Goal: Information Seeking & Learning: Learn about a topic

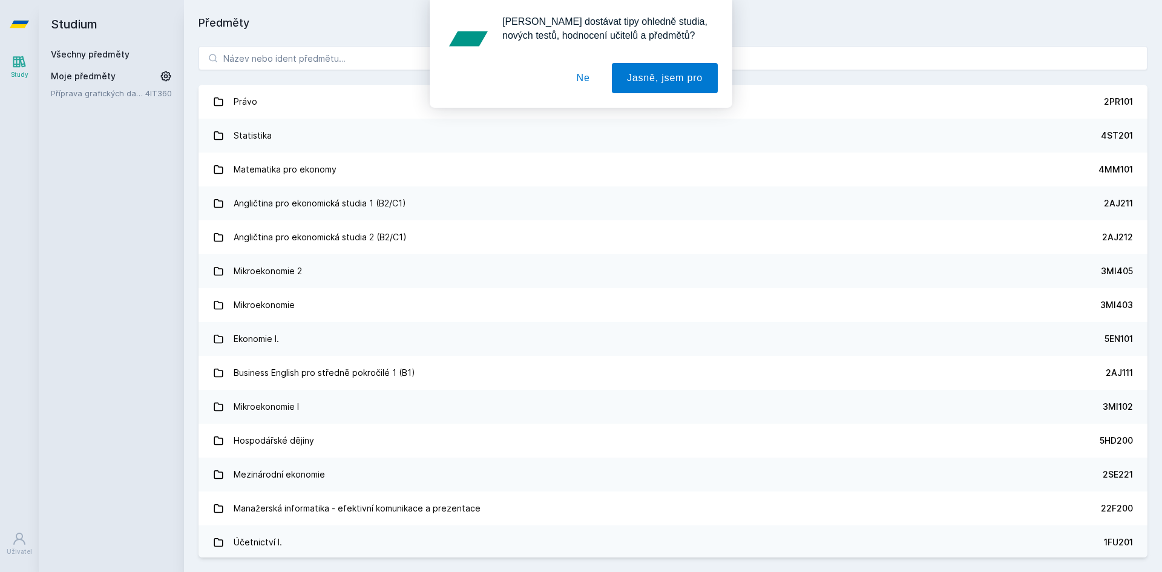
click at [574, 79] on button "Ne" at bounding box center [584, 78] width 44 height 30
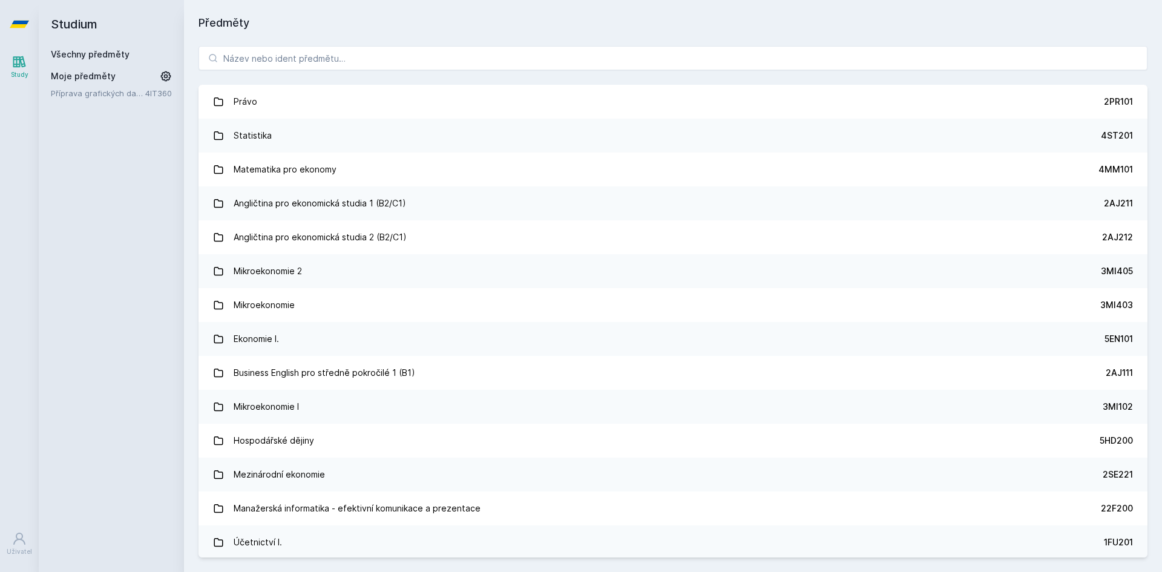
click at [455, 70] on div "[PERSON_NAME] dostávat tipy ohledně studia, nových testů, hodnocení učitelů a p…" at bounding box center [581, 54] width 1162 height 108
click at [456, 64] on input "search" at bounding box center [673, 58] width 949 height 24
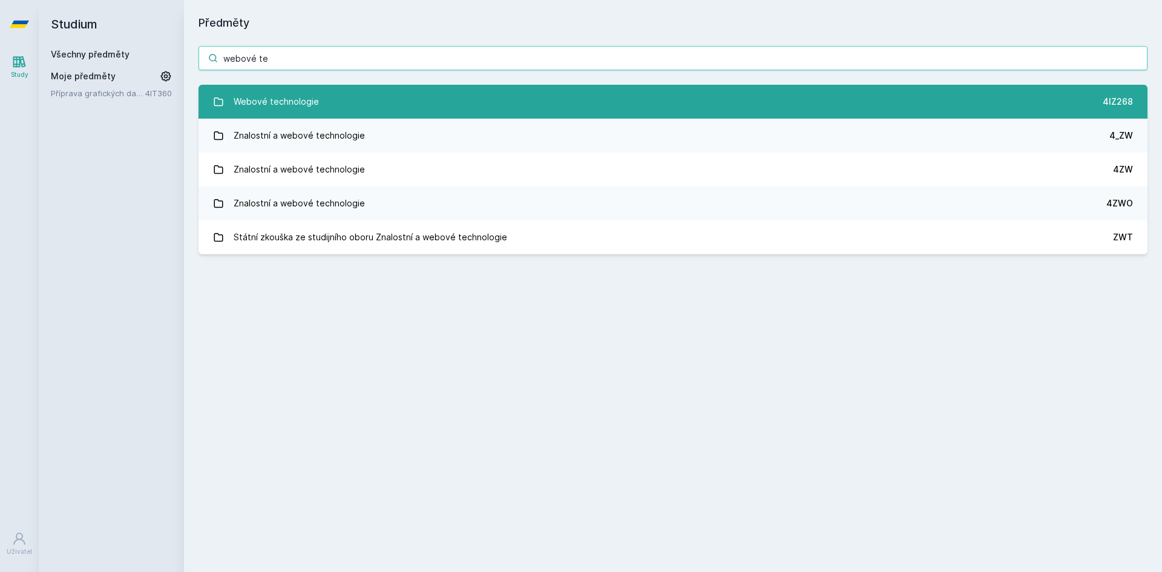
type input "webové te"
click at [349, 115] on link "Webové technologie 4IZ268" at bounding box center [673, 102] width 949 height 34
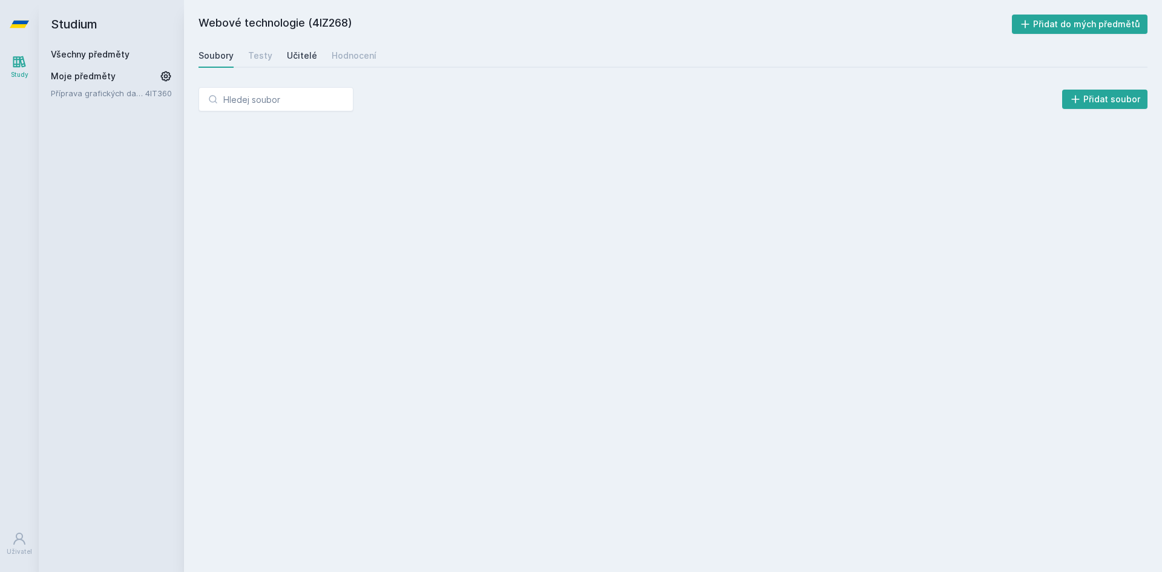
click at [298, 53] on div "Učitelé" at bounding box center [302, 56] width 30 height 12
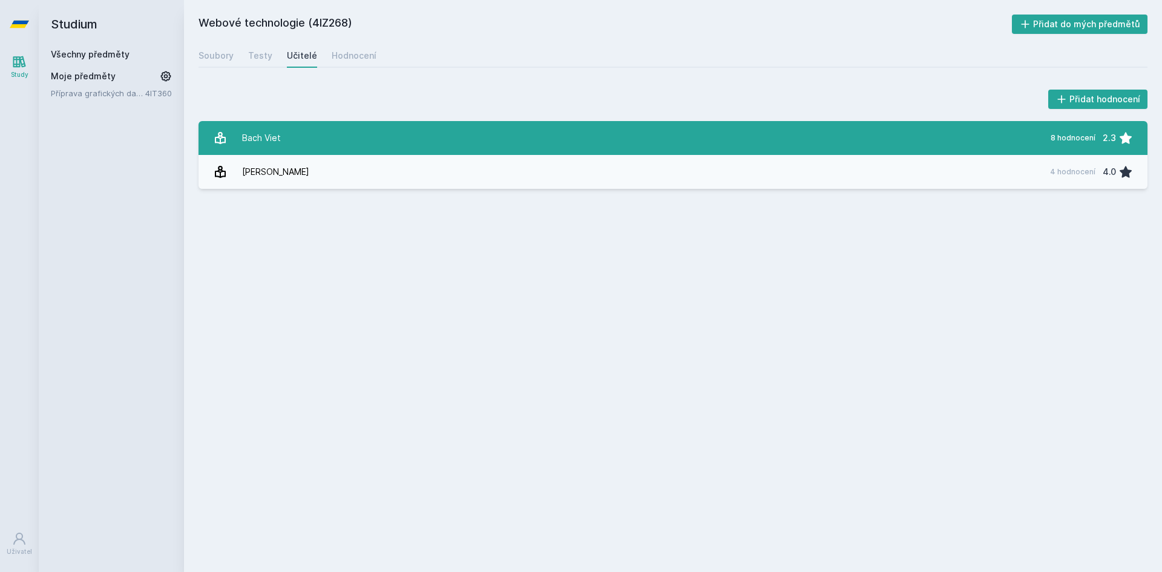
click at [383, 132] on link "Bach Viet 8 hodnocení 2.3" at bounding box center [673, 138] width 949 height 34
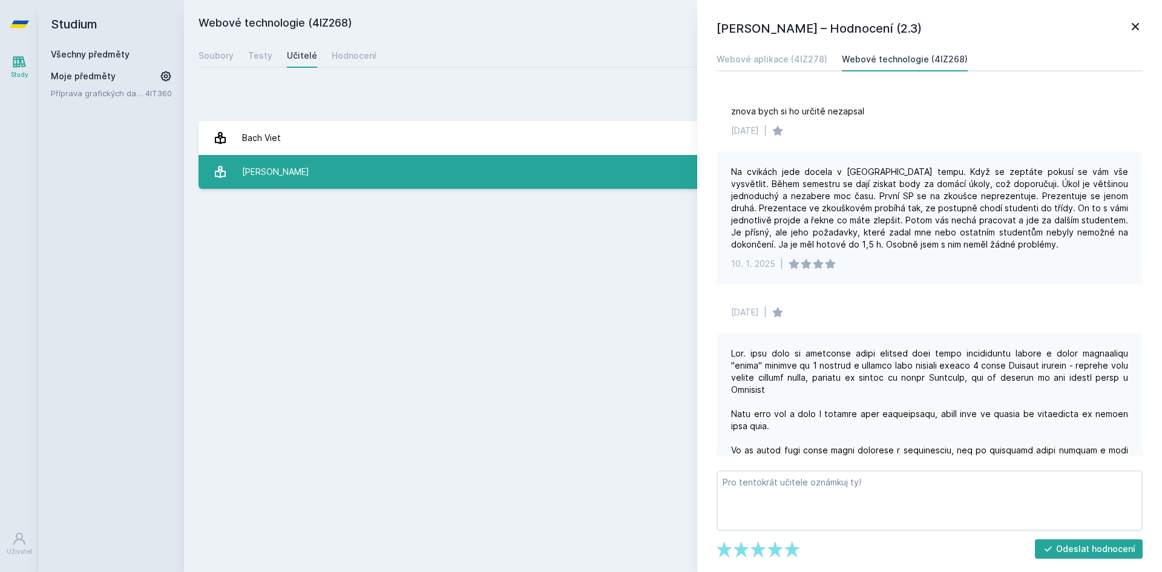
click at [521, 187] on link "[PERSON_NAME] 4 hodnocení 4.0" at bounding box center [673, 172] width 949 height 34
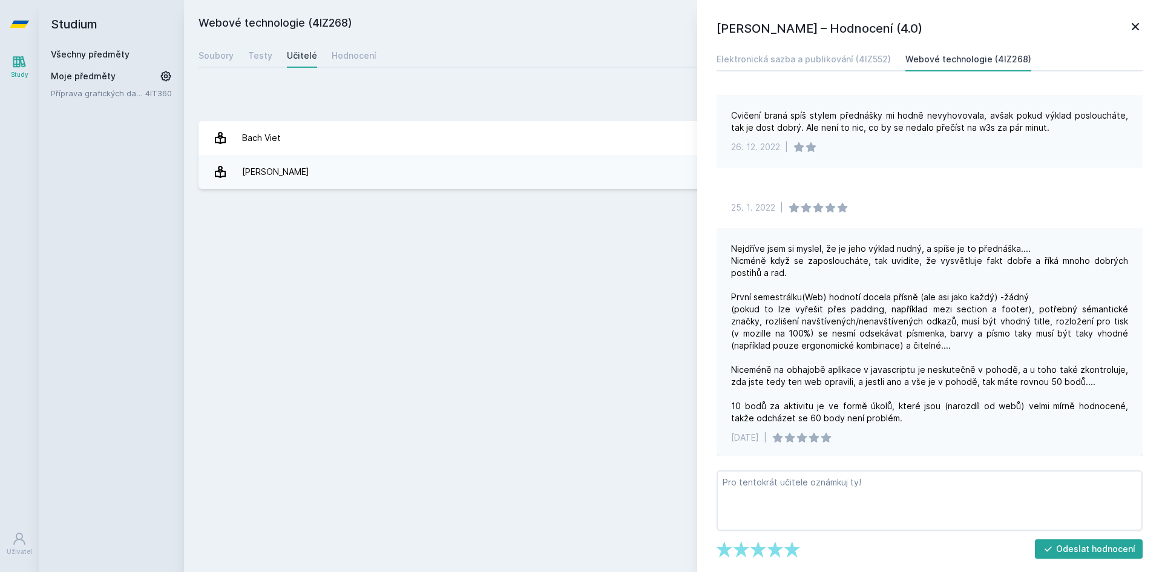
scroll to position [95, 0]
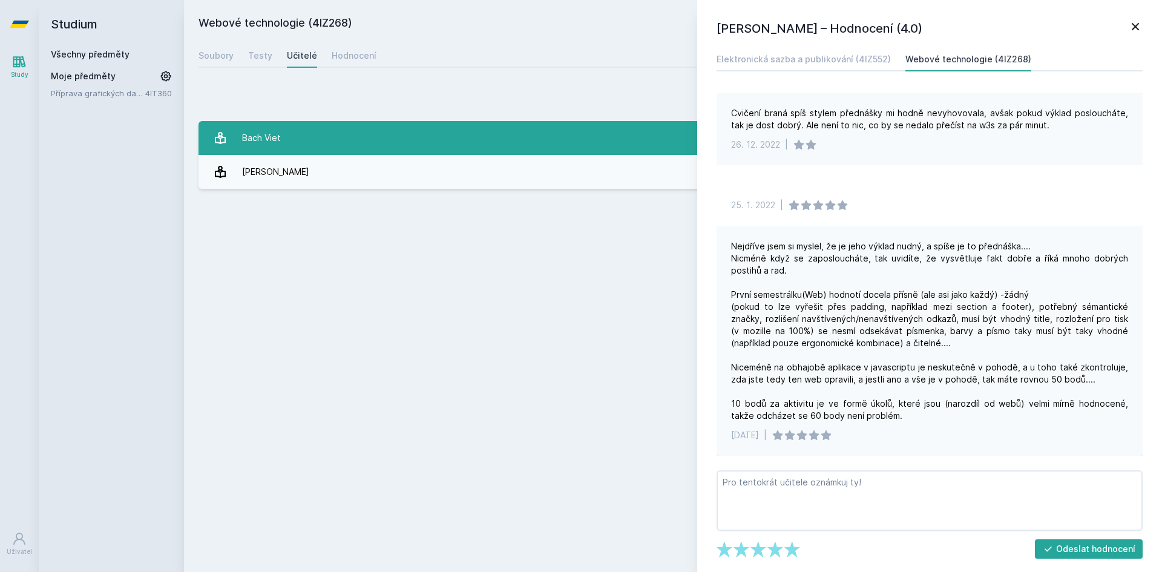
click at [444, 130] on link "Bach Viet 8 hodnocení 2.3" at bounding box center [673, 138] width 949 height 34
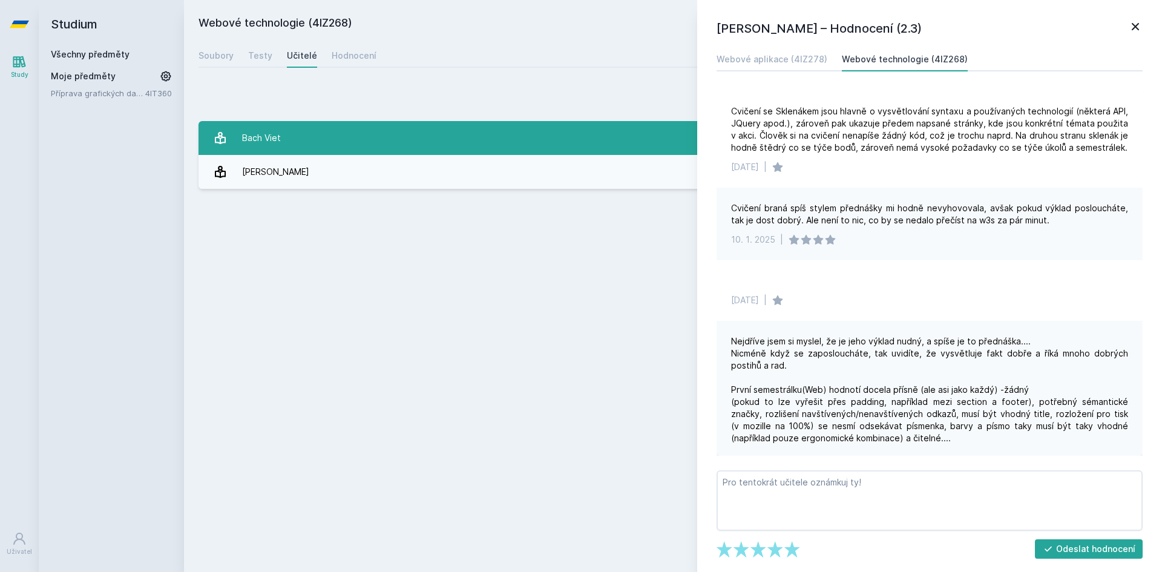
click at [429, 131] on link "Bach Viet 8 hodnocení 2.3" at bounding box center [673, 138] width 949 height 34
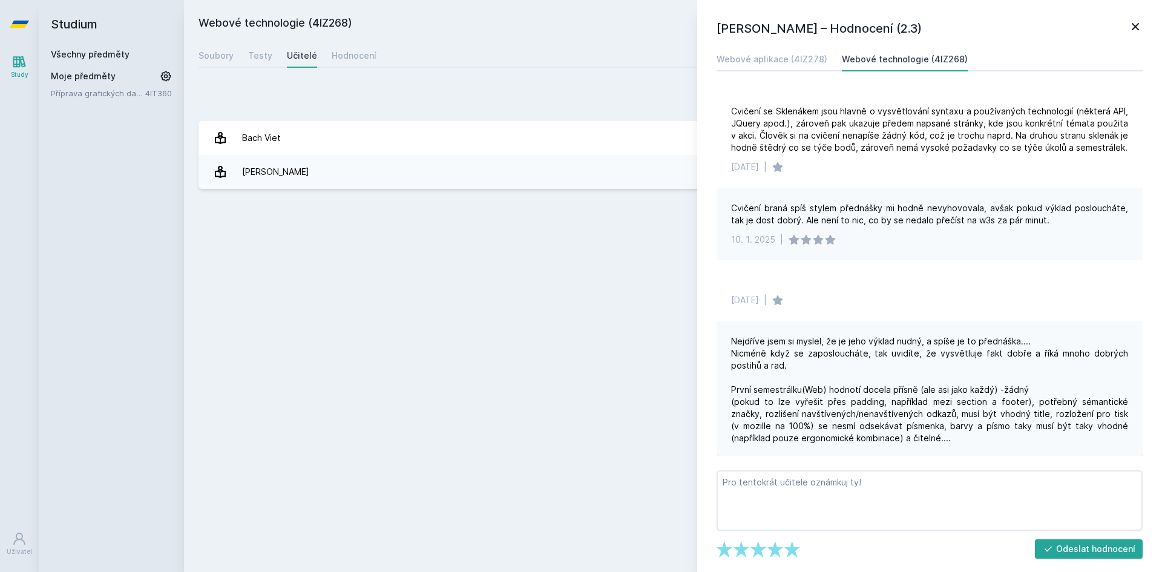
click at [1142, 29] on icon at bounding box center [1135, 26] width 15 height 15
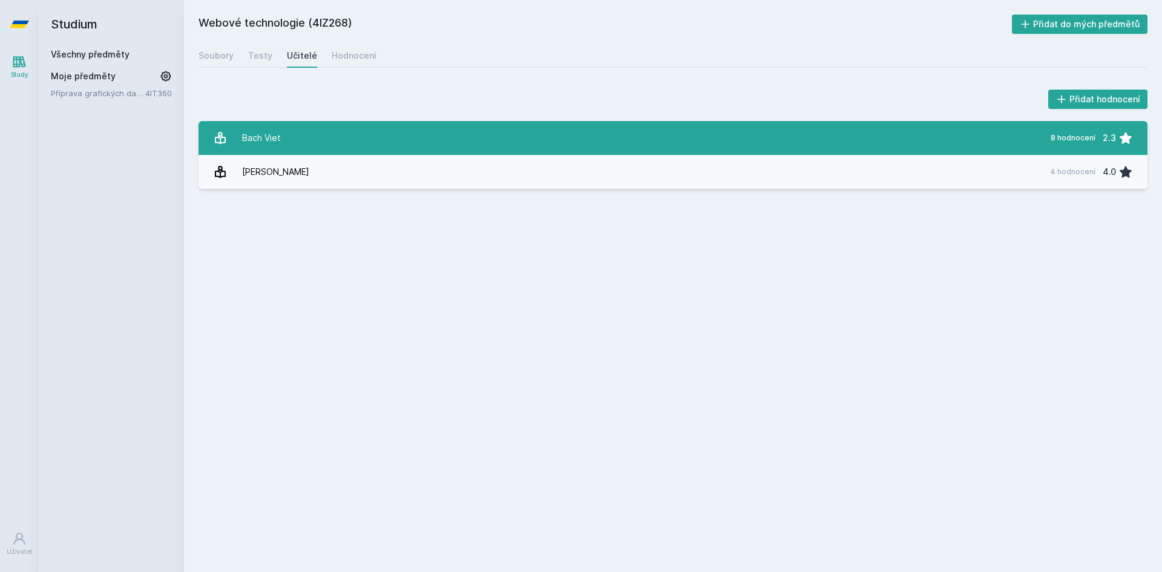
click at [331, 141] on link "Bach Viet 8 hodnocení 2.3" at bounding box center [673, 138] width 949 height 34
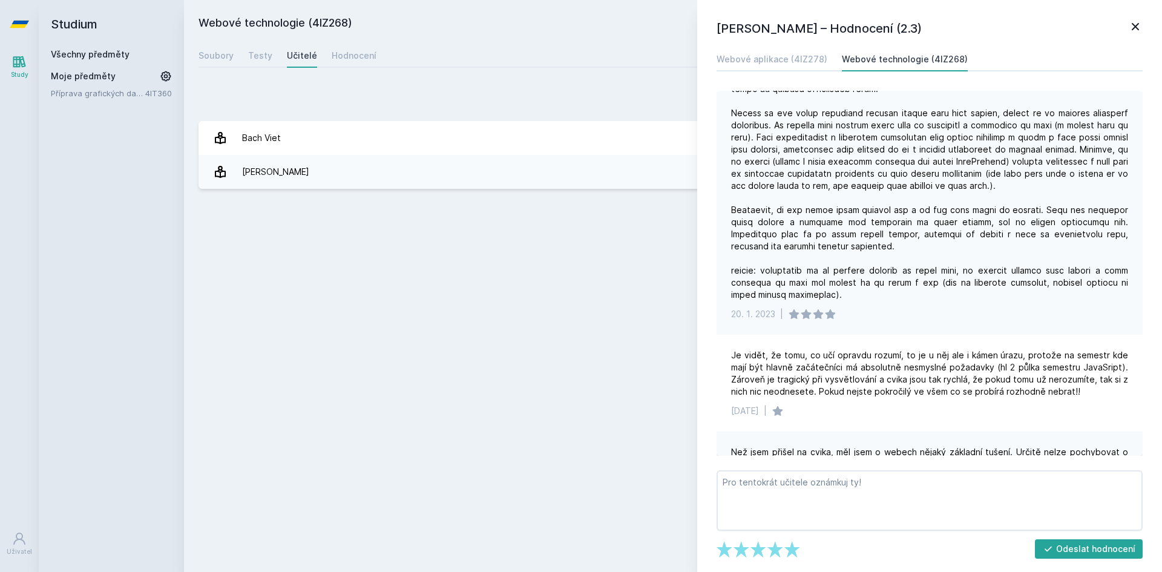
scroll to position [1150, 0]
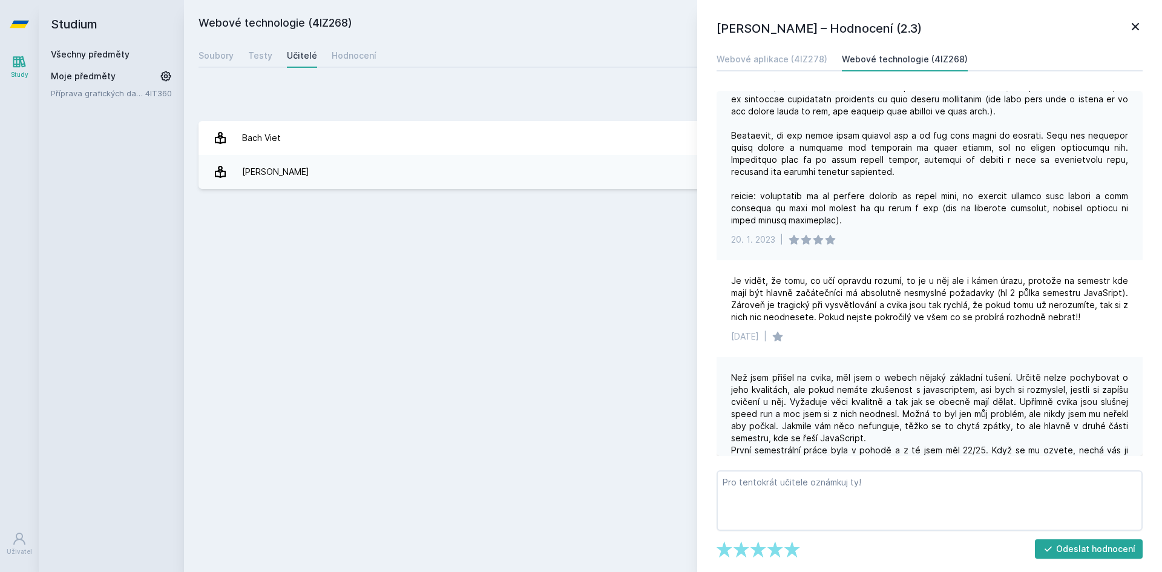
click at [1135, 27] on icon at bounding box center [1135, 26] width 7 height 7
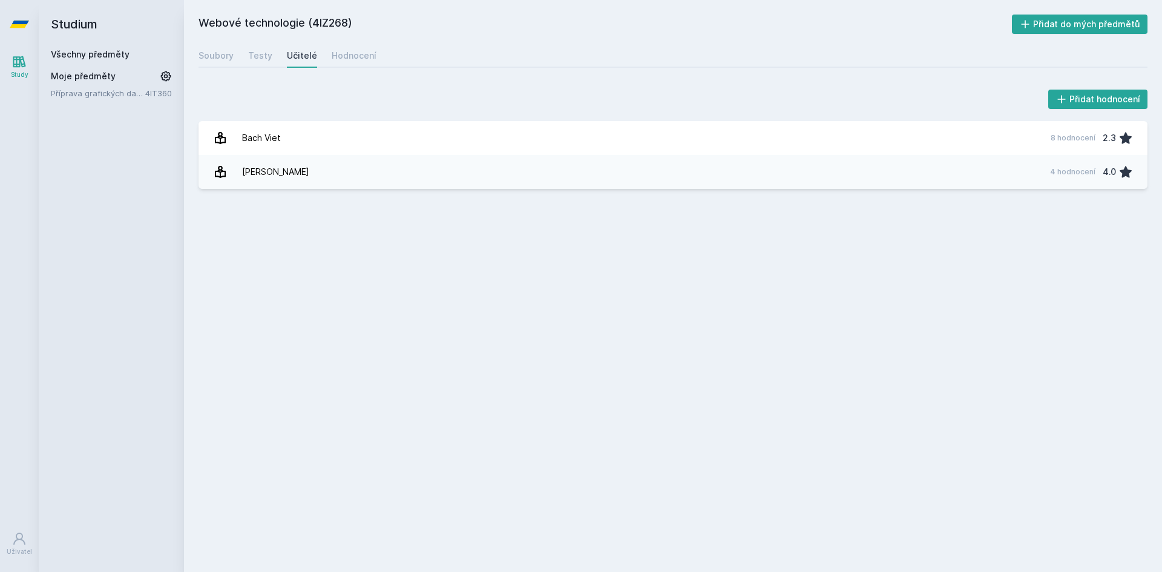
click at [81, 44] on h2 "Studium" at bounding box center [111, 24] width 121 height 48
click at [81, 55] on link "Všechny předměty" at bounding box center [90, 54] width 79 height 10
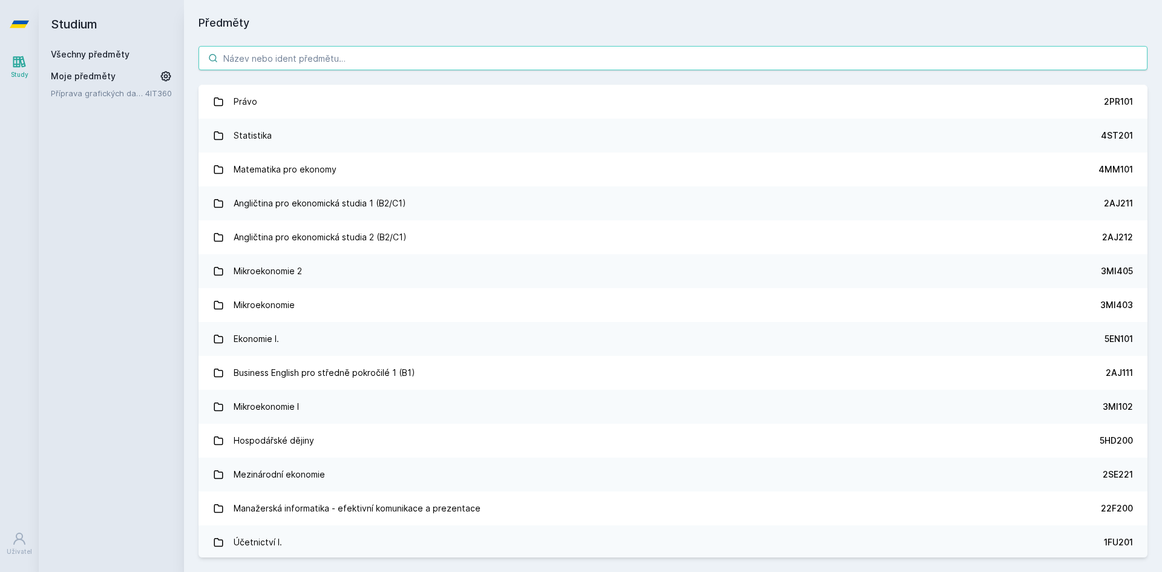
click at [311, 54] on input "search" at bounding box center [673, 58] width 949 height 24
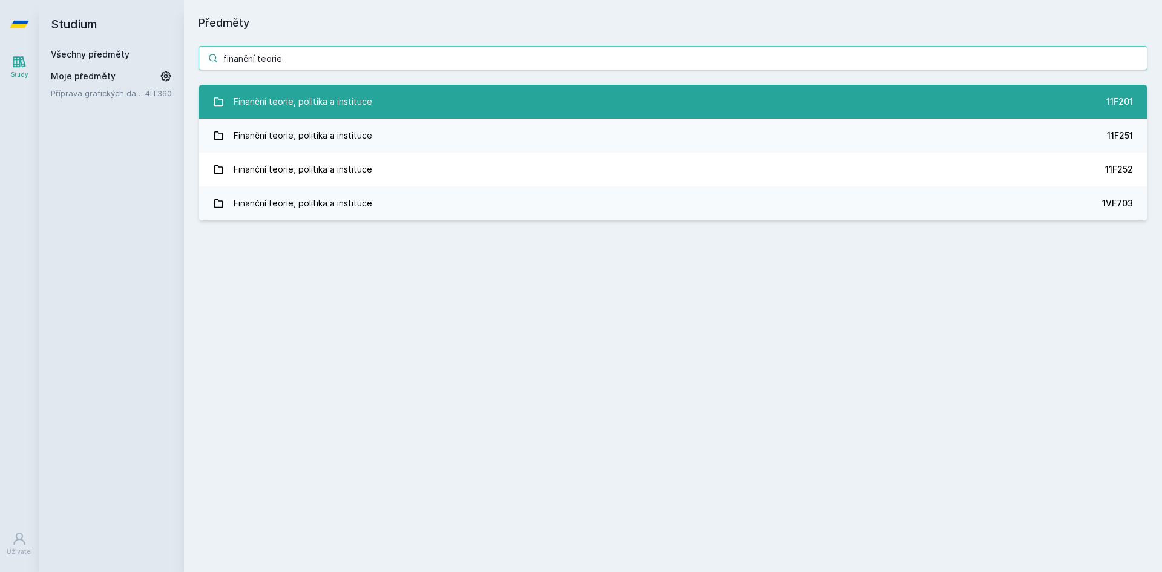
type input "finanční teorie"
click at [334, 108] on div "Finanční teorie, politika a instituce" at bounding box center [303, 102] width 139 height 24
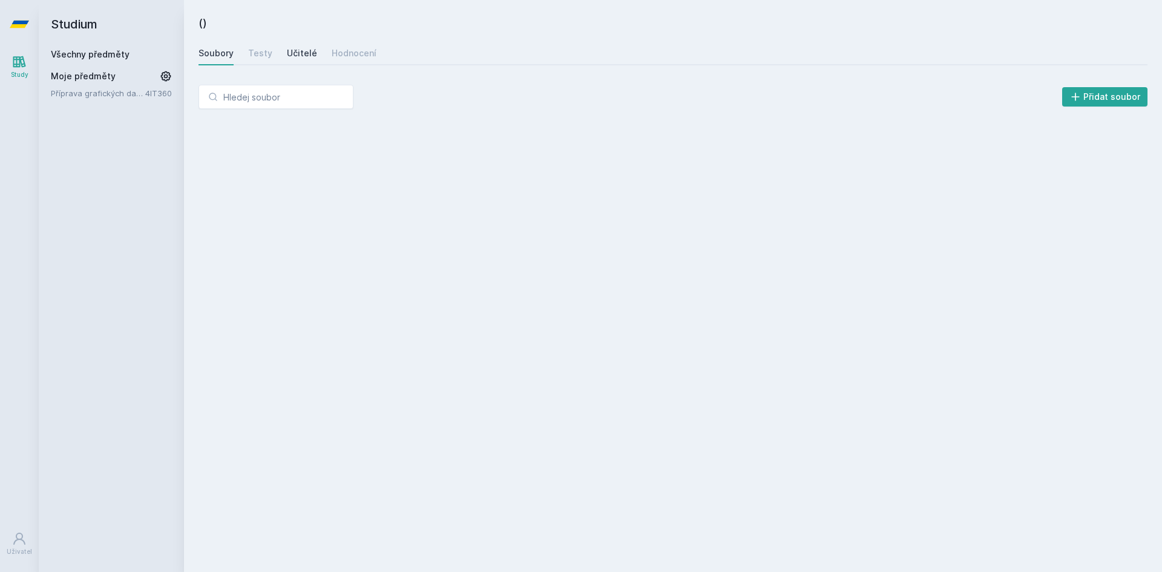
click at [308, 53] on div "Učitelé" at bounding box center [302, 53] width 30 height 12
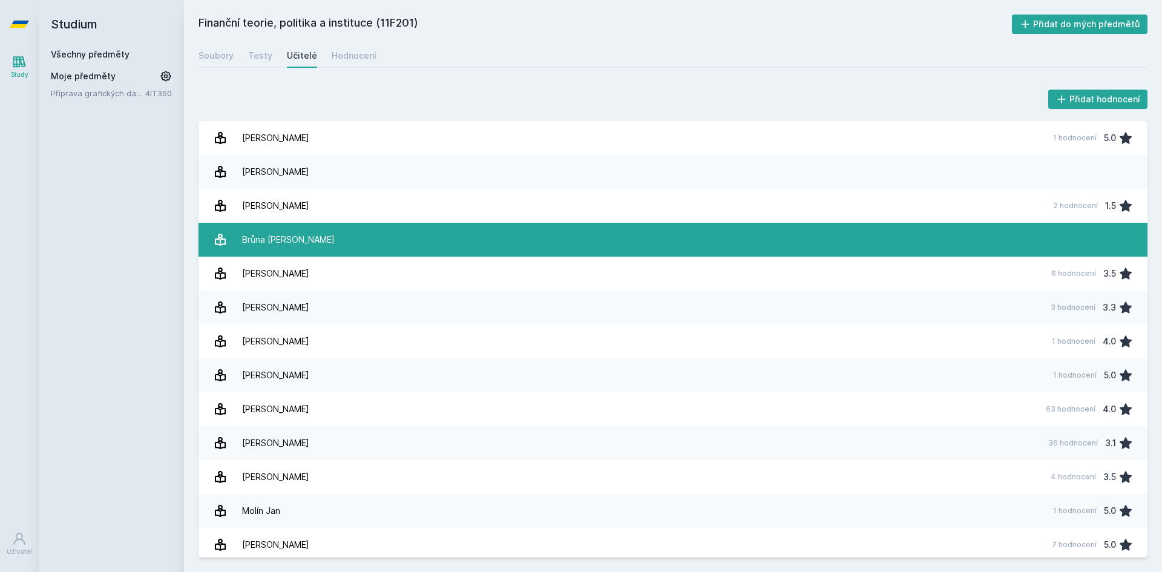
click at [441, 229] on link "Brůna Karel" at bounding box center [673, 240] width 949 height 34
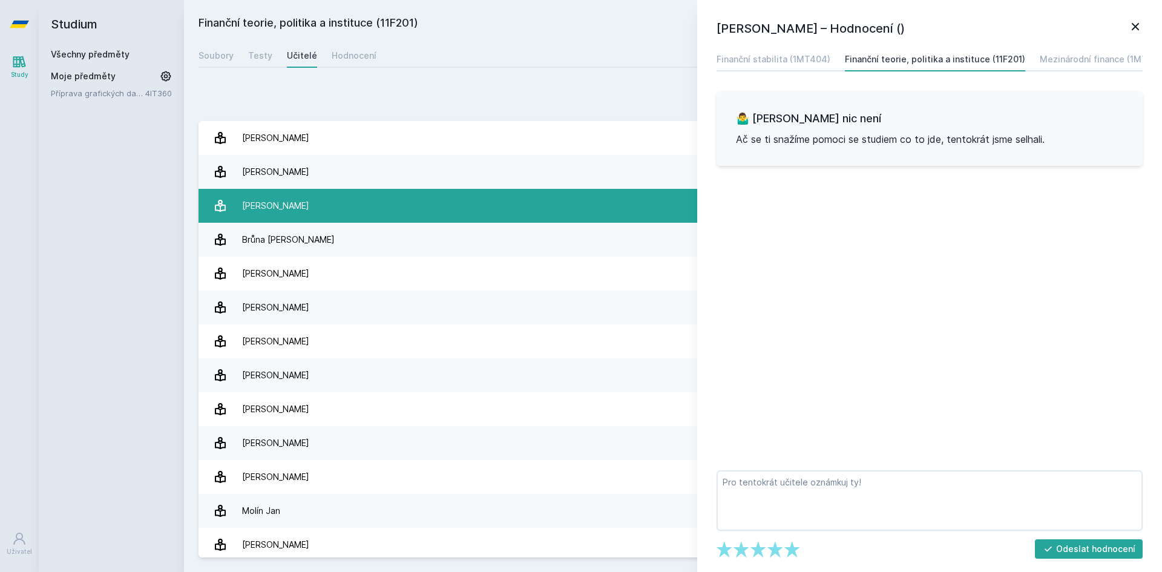
click at [444, 217] on link "Brada Jaroslav 2 hodnocení 1.5" at bounding box center [673, 206] width 949 height 34
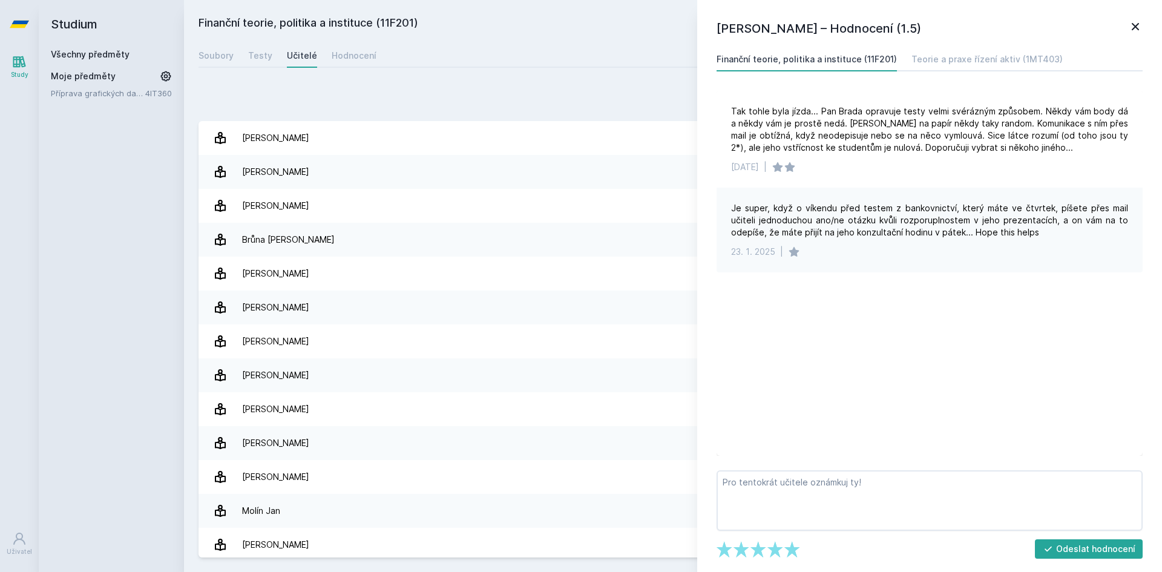
click at [1131, 30] on icon at bounding box center [1135, 26] width 15 height 15
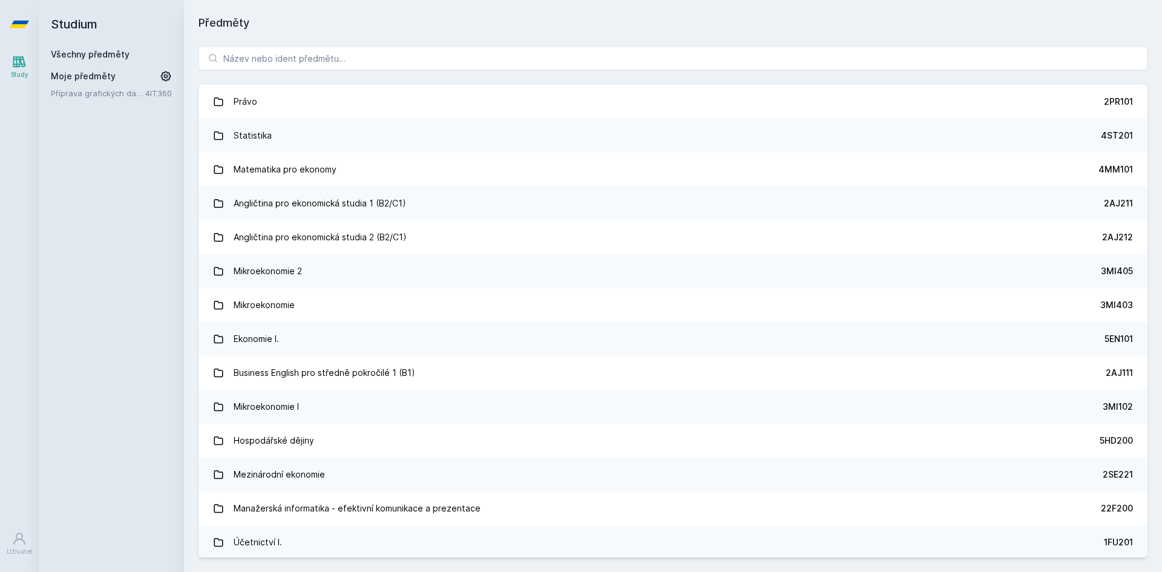
click at [92, 50] on link "Všechny předměty" at bounding box center [90, 54] width 79 height 10
click at [288, 58] on input "search" at bounding box center [673, 58] width 949 height 24
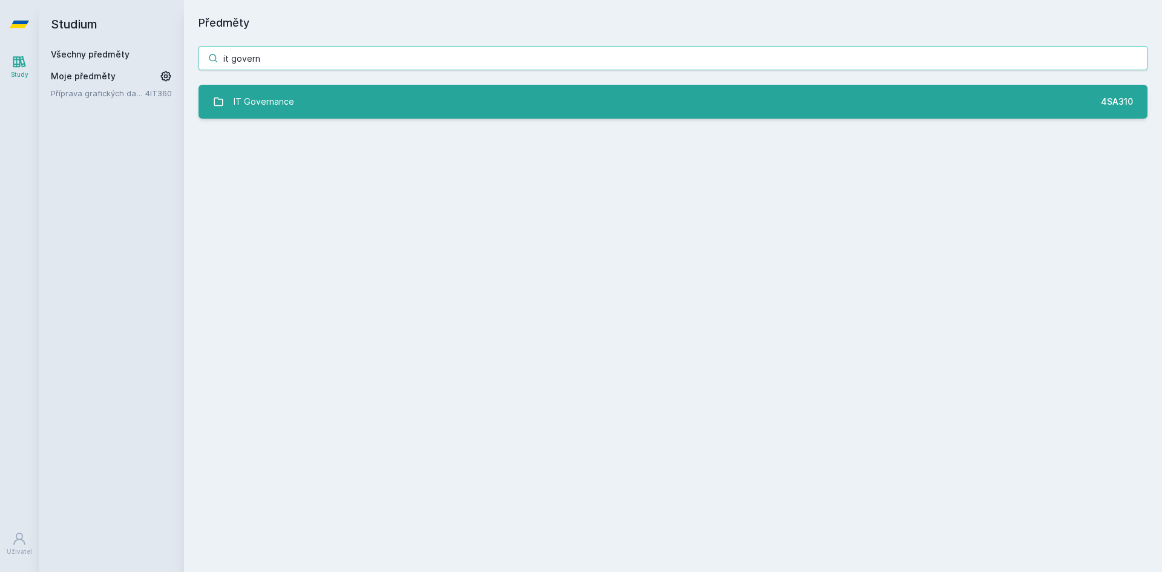
type input "it govern"
click at [323, 101] on link "IT Governance 4SA310" at bounding box center [673, 102] width 949 height 34
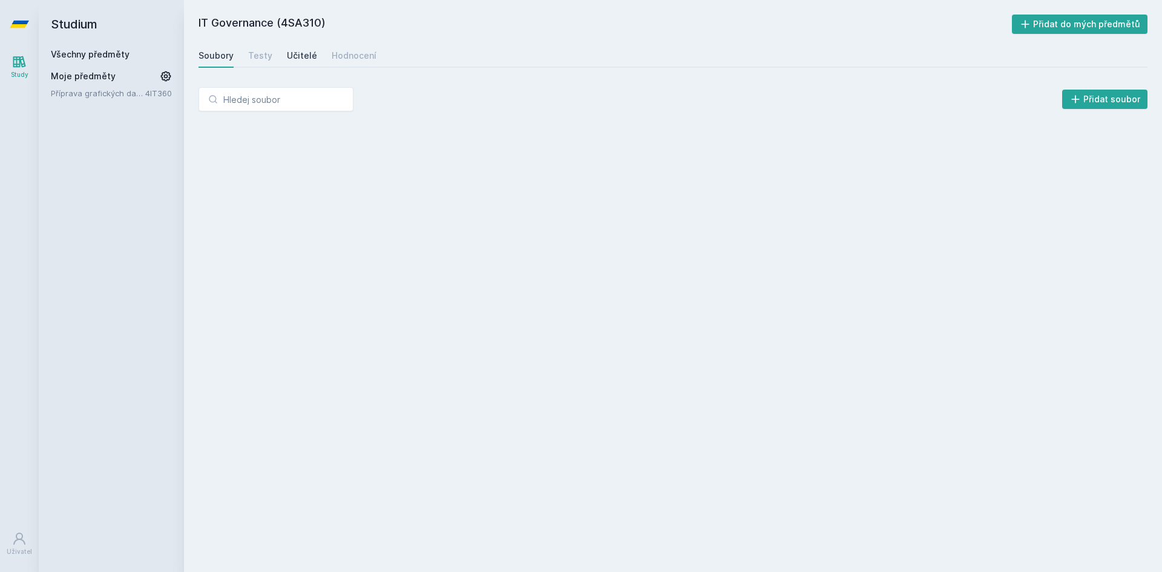
click at [294, 59] on div "Učitelé" at bounding box center [302, 56] width 30 height 12
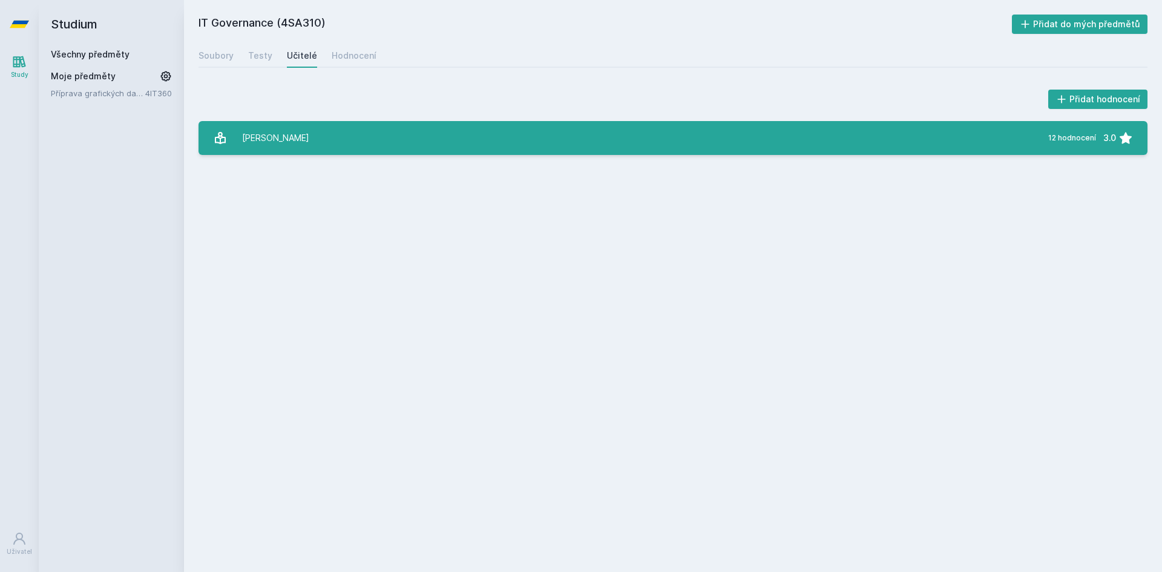
click at [363, 141] on link "[PERSON_NAME] 12 hodnocení 3.0" at bounding box center [673, 138] width 949 height 34
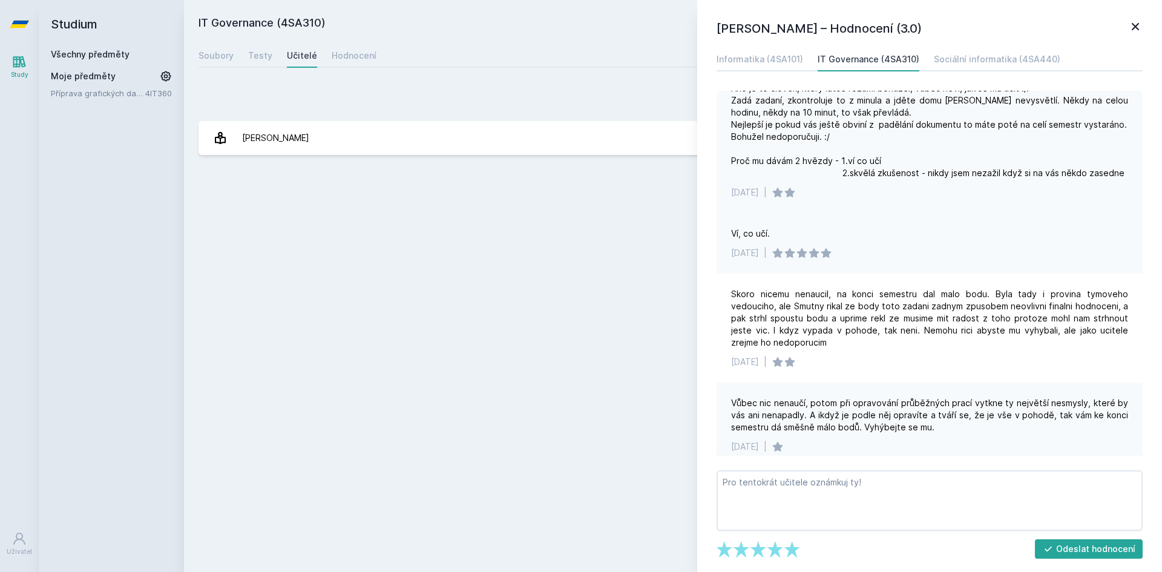
scroll to position [967, 0]
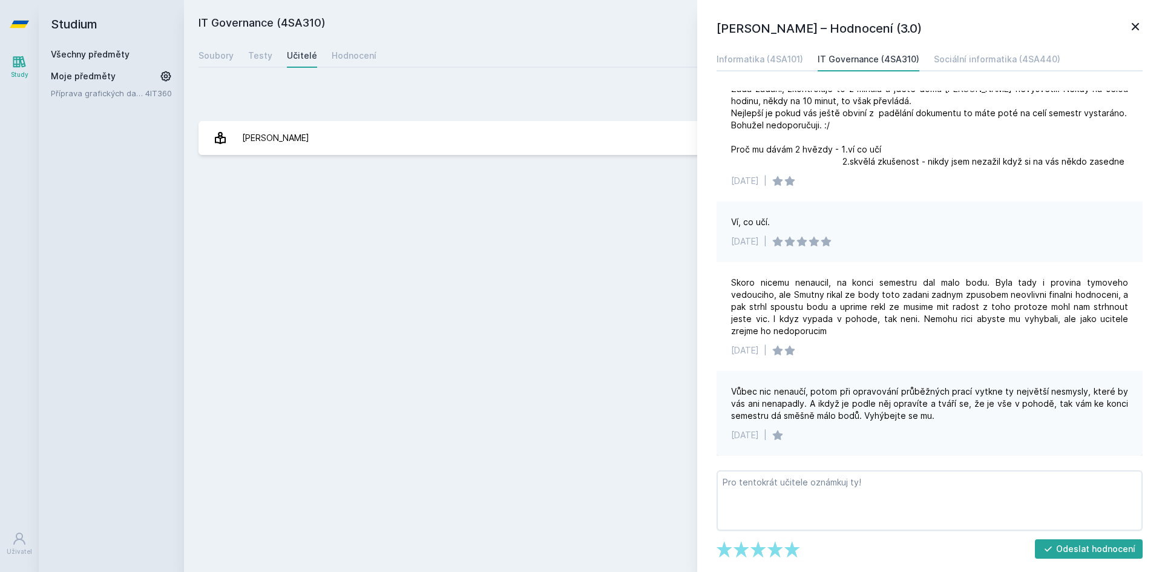
click at [1140, 23] on icon at bounding box center [1135, 26] width 15 height 15
